Goal: Obtain resource: Obtain resource

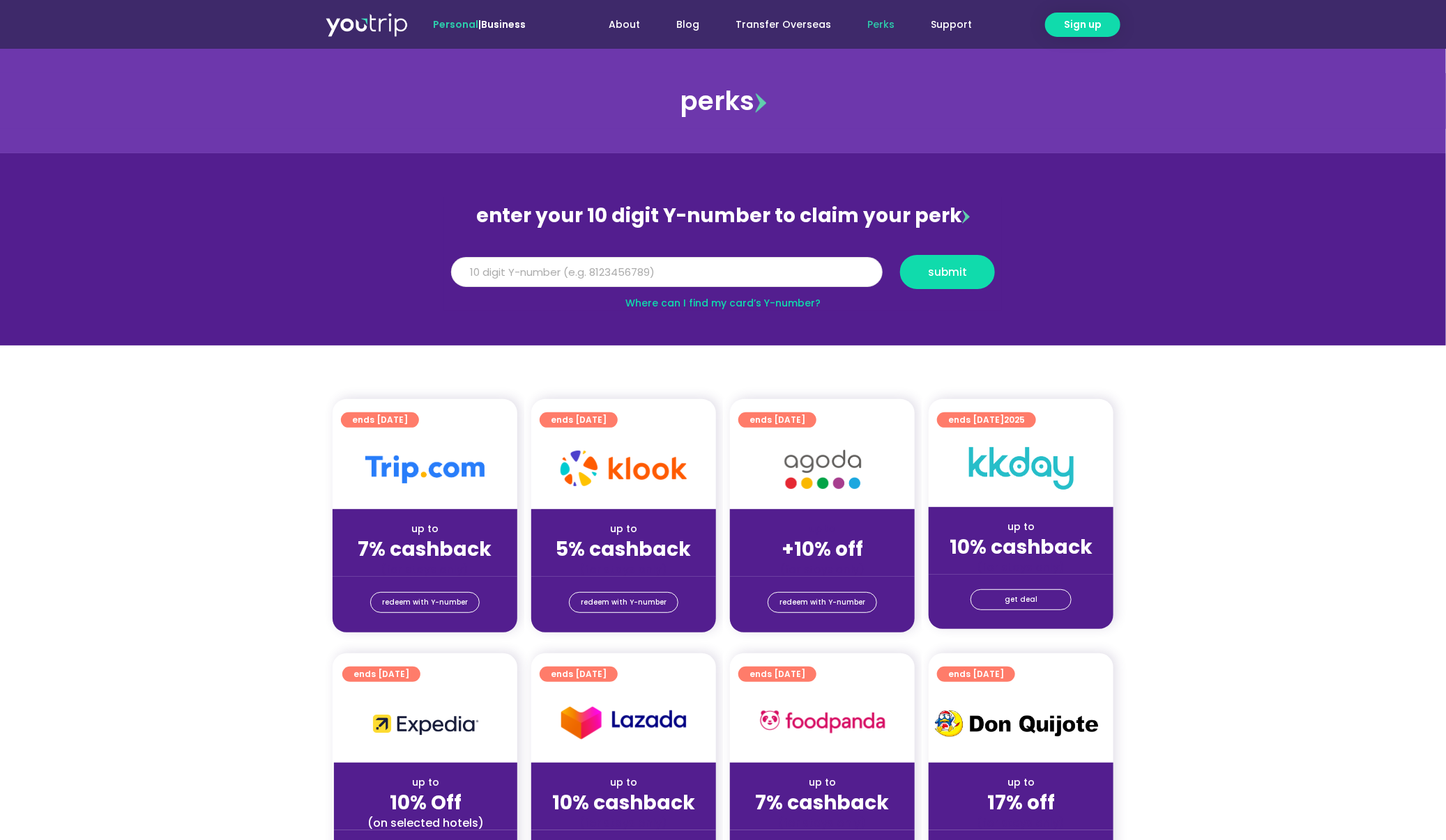
click at [745, 274] on input "Y Number" at bounding box center [666, 272] width 431 height 31
paste input "8162745124"
type input "8162745124"
click at [975, 267] on span "submit" at bounding box center [948, 272] width 71 height 11
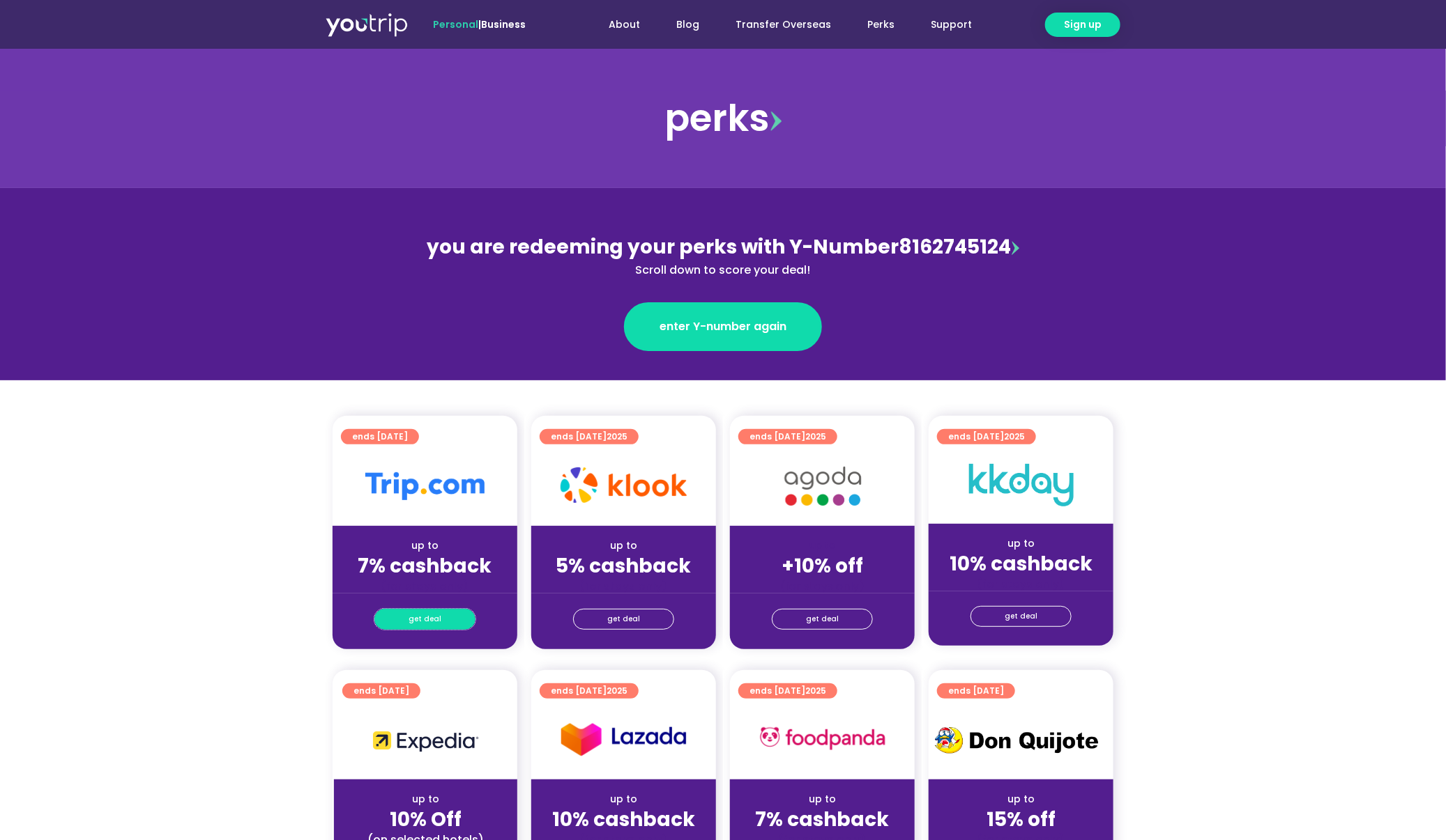
click at [438, 625] on span "get deal" at bounding box center [424, 620] width 32 height 20
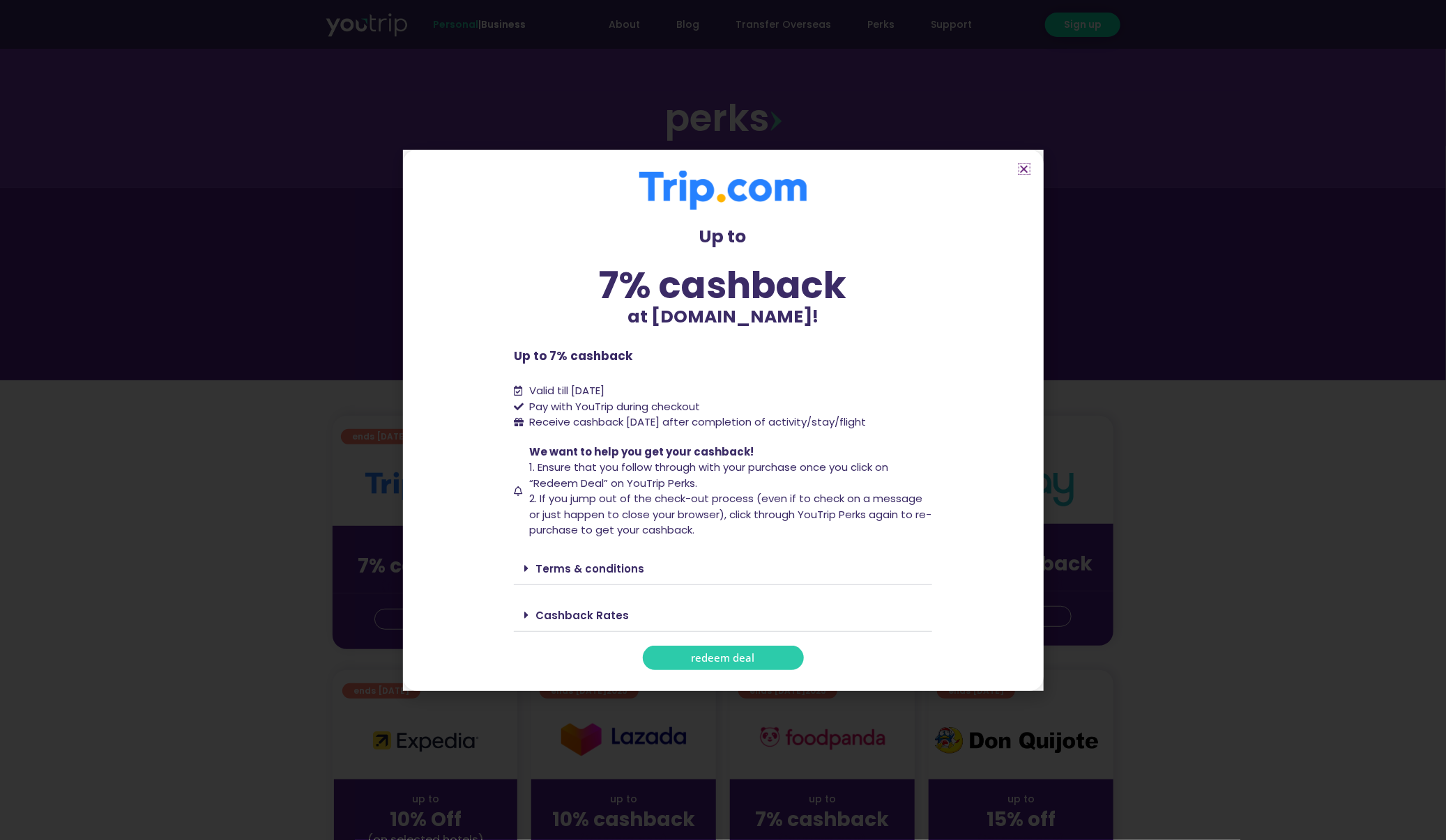
scroll to position [209, 0]
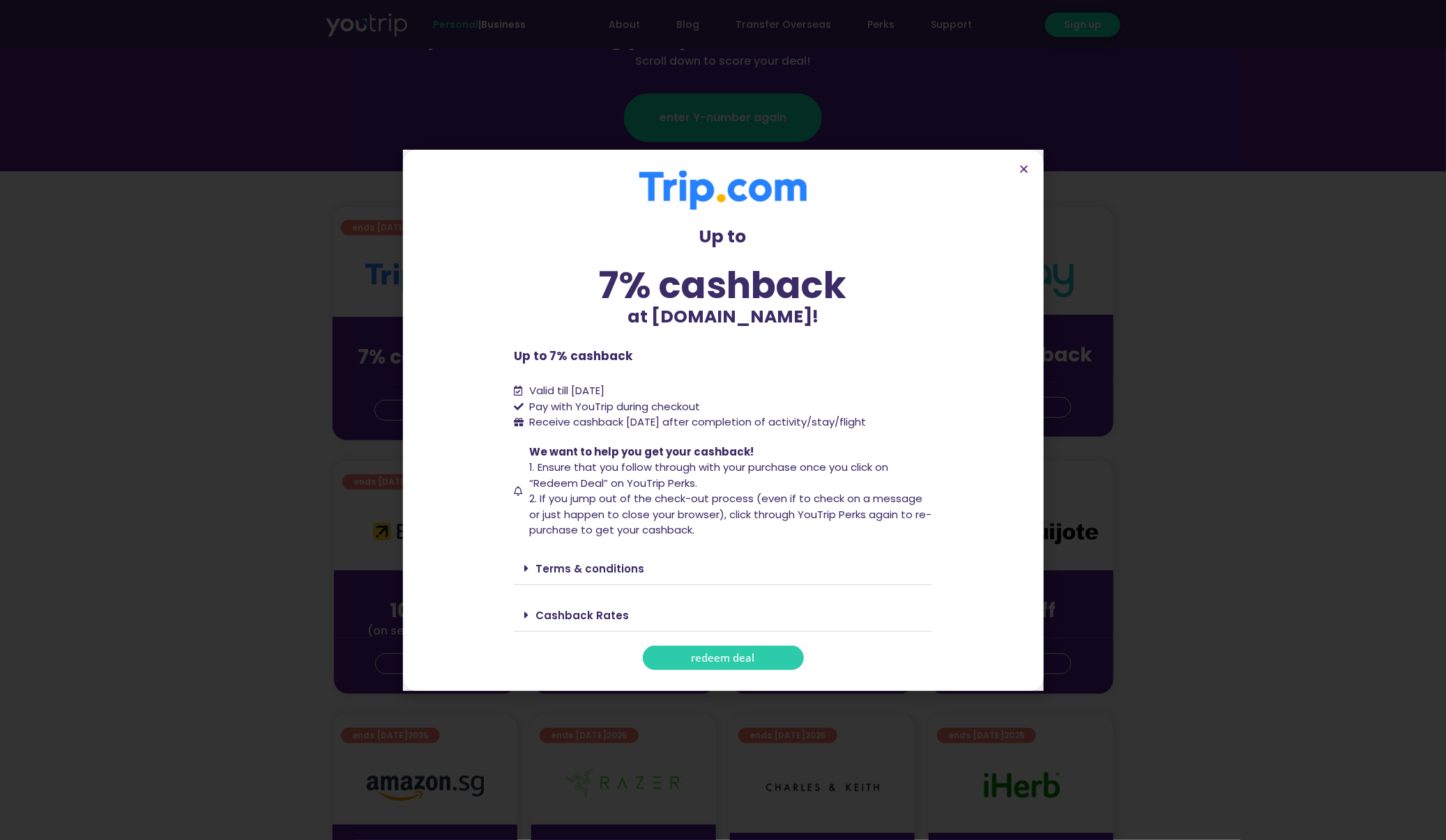
click at [611, 565] on link "Terms & conditions" at bounding box center [590, 568] width 109 height 14
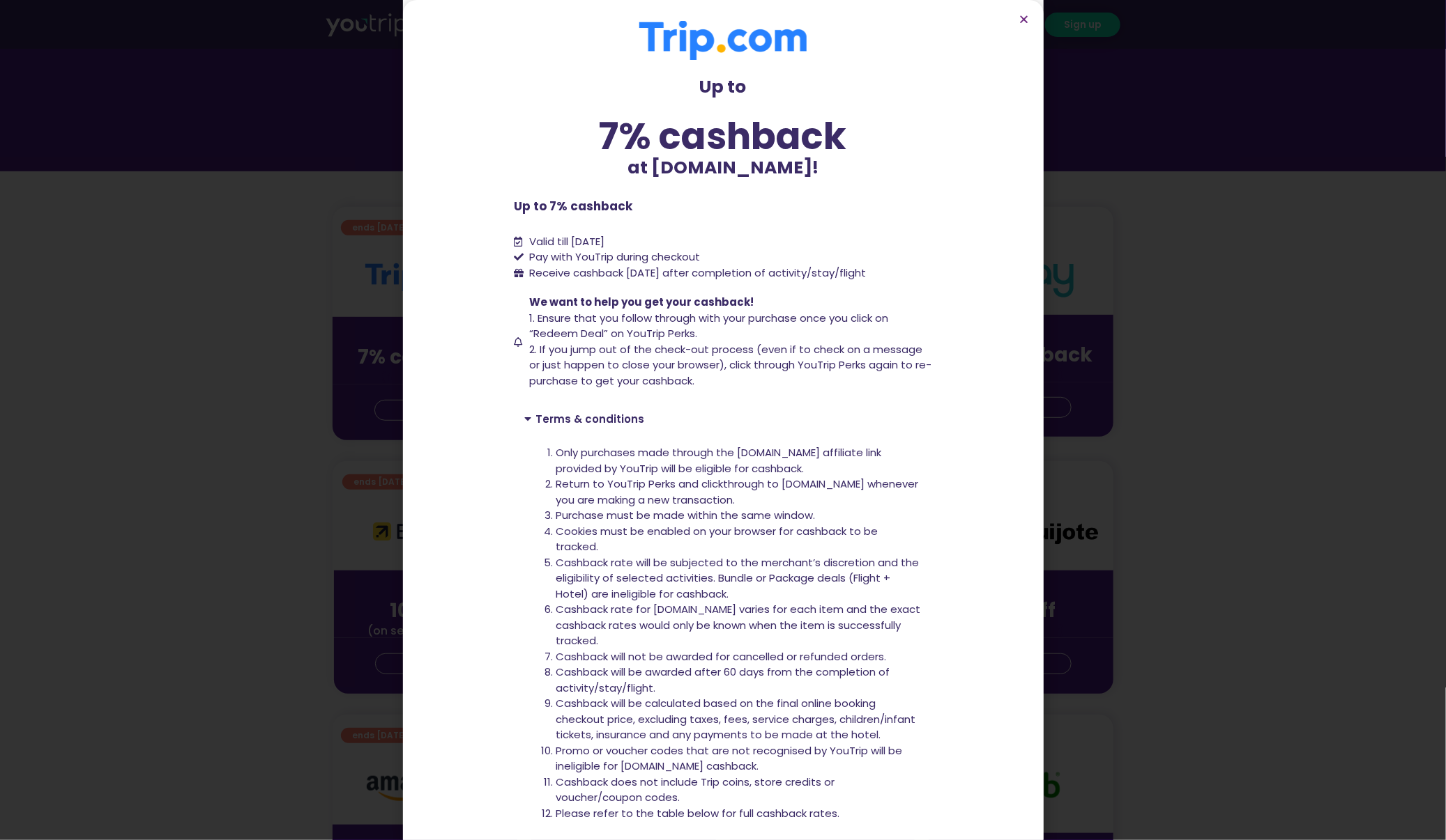
click at [628, 562] on li "Cashback rate will be subjected to the merchant’s discretion and the eligibilit…" at bounding box center [738, 579] width 366 height 48
click at [653, 611] on li "Cashback rate for [DOMAIN_NAME] varies for each item and the exact cashback rat…" at bounding box center [738, 626] width 366 height 48
click at [655, 611] on li "Cashback rate for [DOMAIN_NAME] varies for each item and the exact cashback rat…" at bounding box center [738, 626] width 366 height 48
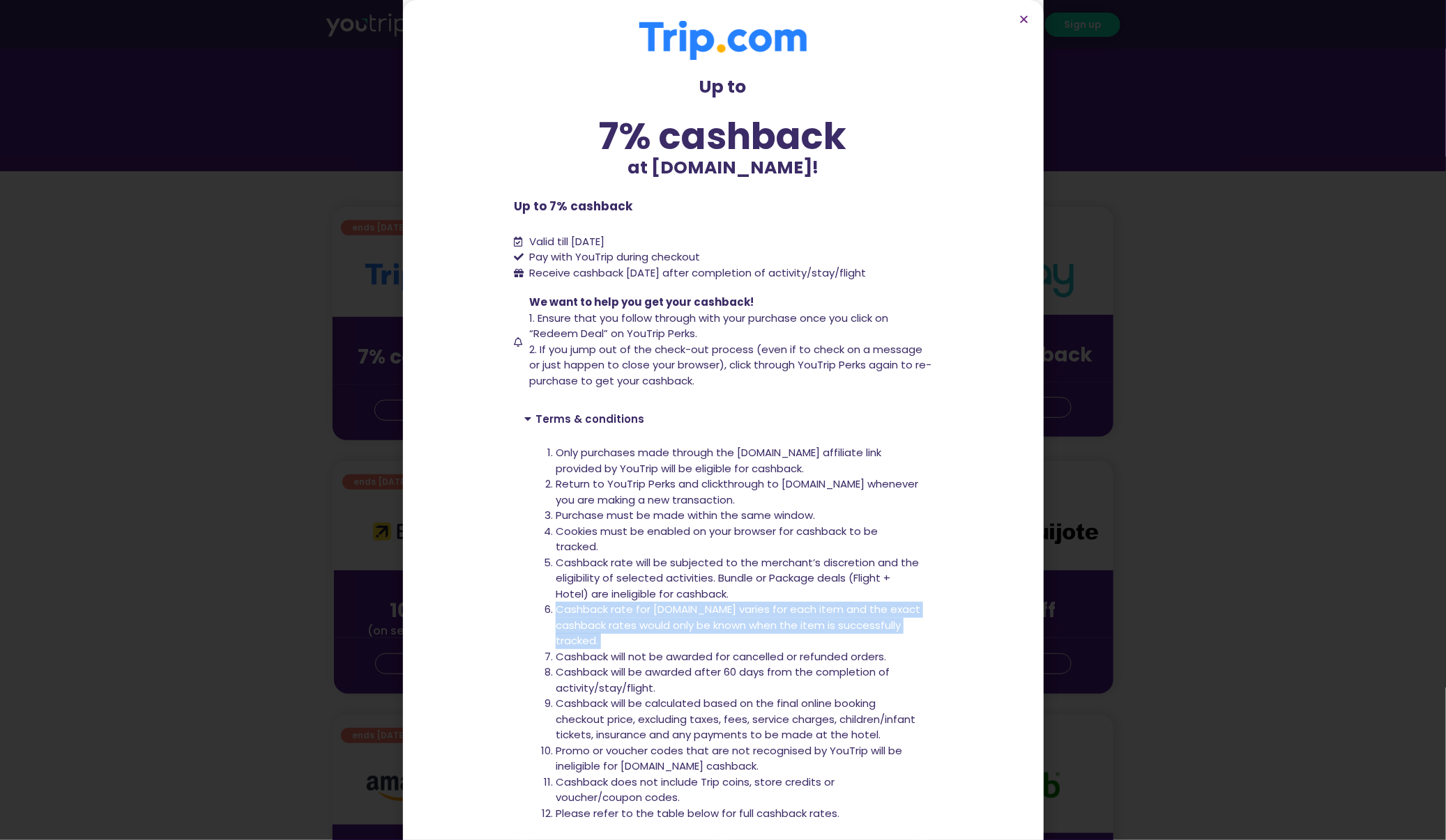
click at [655, 611] on li "Cashback rate for [DOMAIN_NAME] varies for each item and the exact cashback rat…" at bounding box center [738, 626] width 366 height 48
copy li "Cashback rate for [DOMAIN_NAME] varies for each item and the exact cashback rat…"
click at [704, 577] on li "Cashback rate will be subjected to the merchant’s discretion and the eligibilit…" at bounding box center [738, 579] width 366 height 48
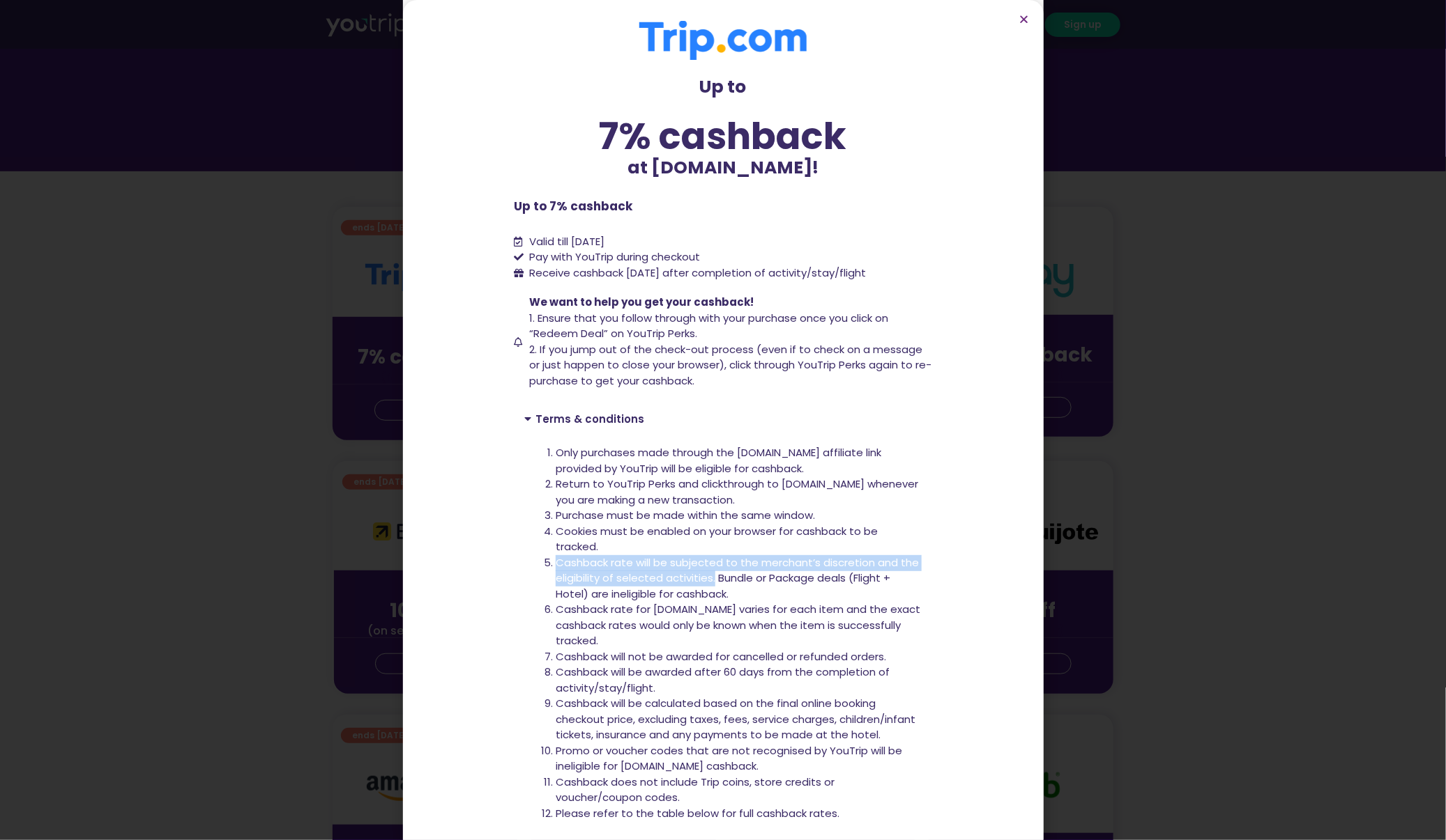
drag, startPoint x: 705, startPoint y: 579, endPoint x: 549, endPoint y: 563, distance: 156.8
click at [556, 563] on li "Cashback rate will be subjected to the merchant’s discretion and the eligibilit…" at bounding box center [738, 579] width 366 height 48
copy li "Cashback rate will be subjected to the merchant’s discretion and the eligibilit…"
click at [634, 386] on span "2. If you jump out of the check-out process (even if to check on a message or j…" at bounding box center [731, 365] width 402 height 46
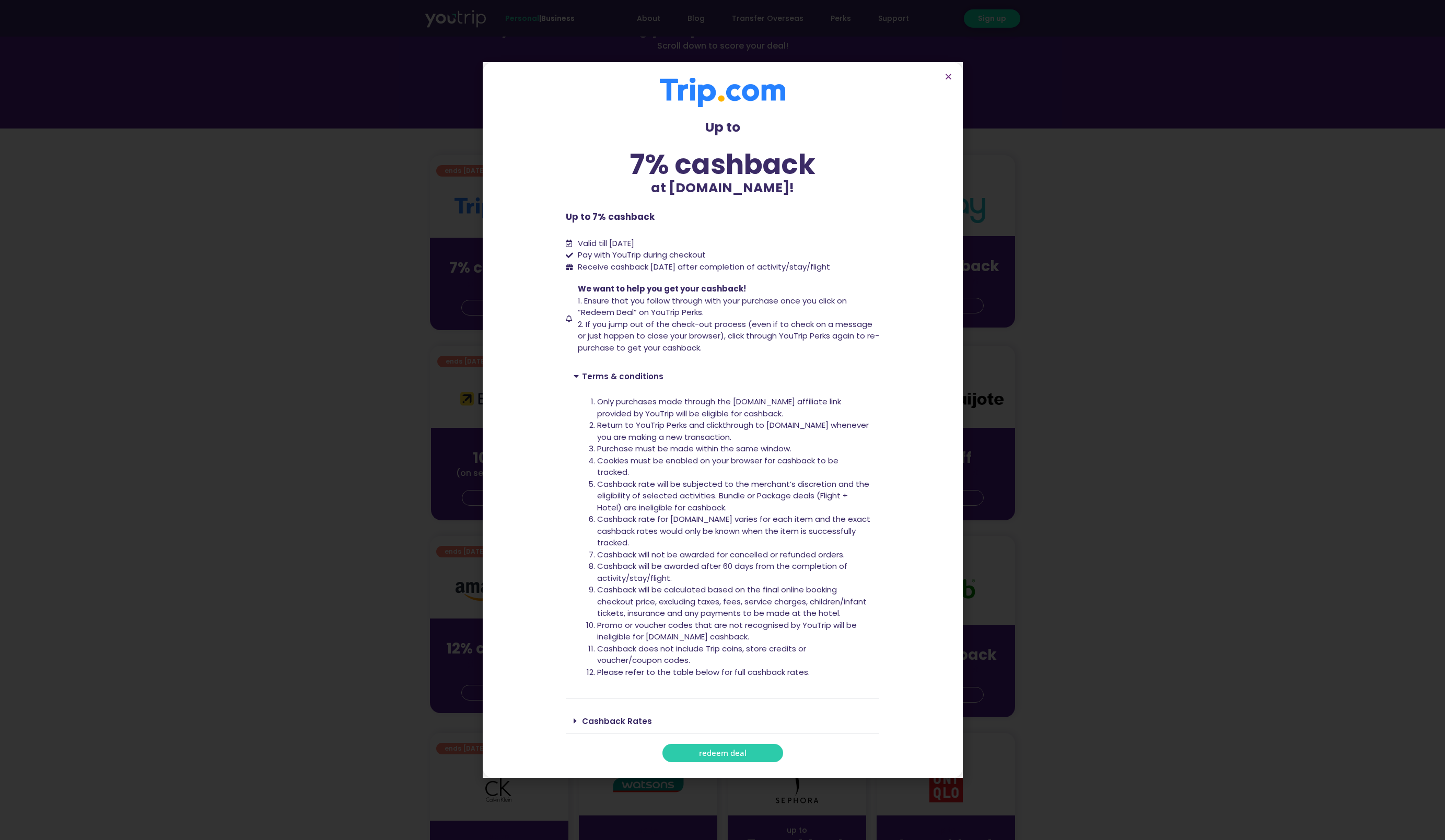
click at [632, 438] on li "Return to YouTrip Perks and clickthrough to [DOMAIN_NAME] whenever you are maki…" at bounding box center [734, 431] width 274 height 24
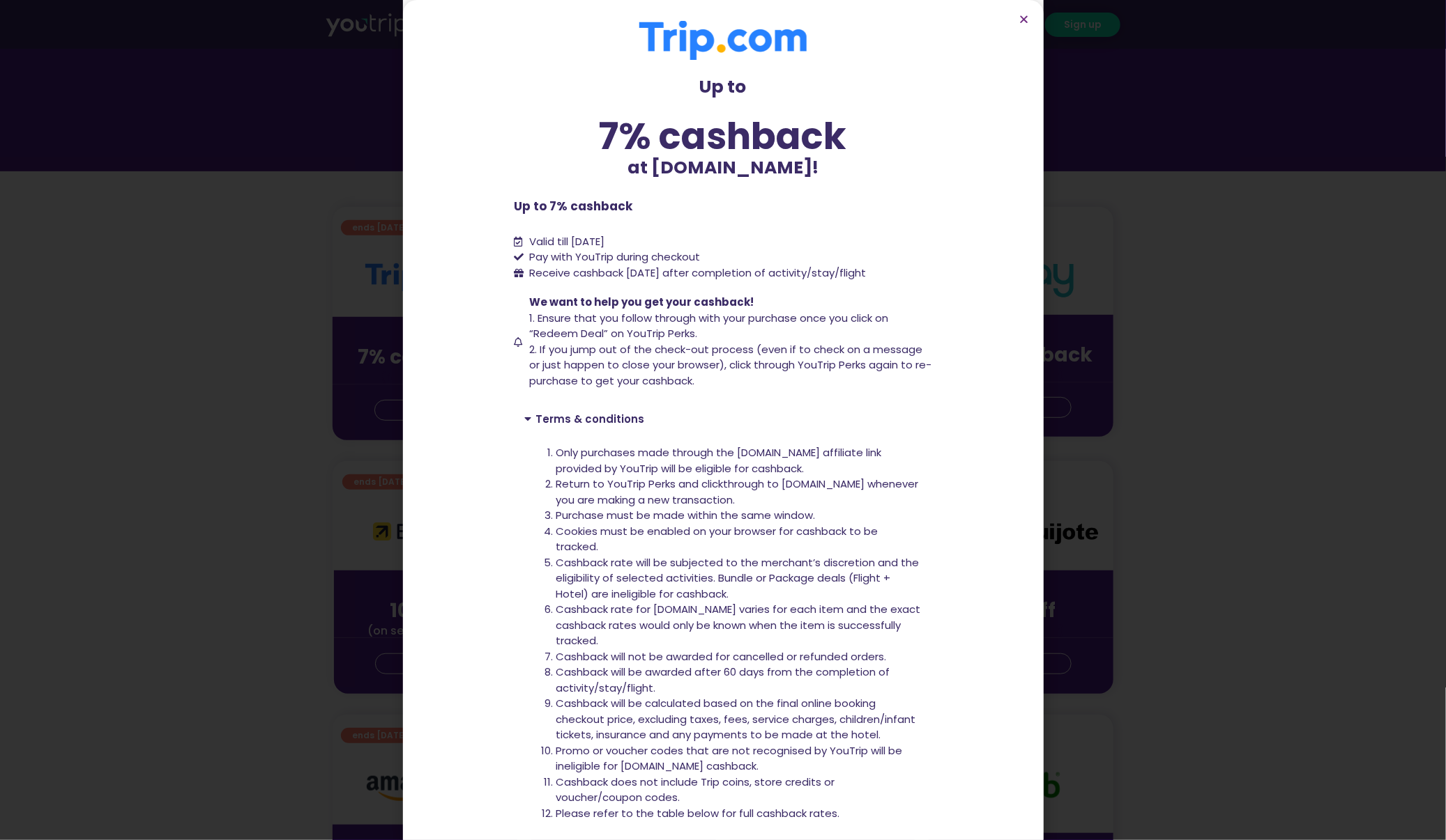
scroll to position [115, 0]
